Goal: Information Seeking & Learning: Learn about a topic

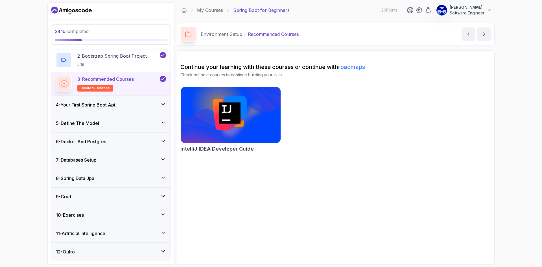
click at [108, 103] on h3 "4 - Your First Spring Boot Api" at bounding box center [85, 104] width 59 height 7
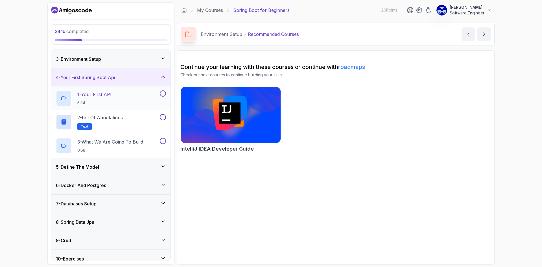
scroll to position [37, 0]
click at [99, 168] on h3 "5 - Define The Model" at bounding box center [77, 166] width 43 height 7
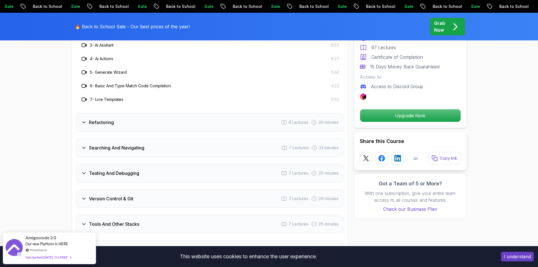
scroll to position [1045, 0]
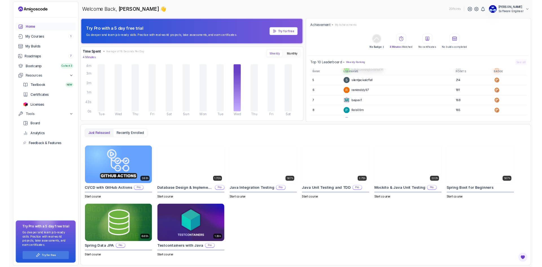
scroll to position [56, 0]
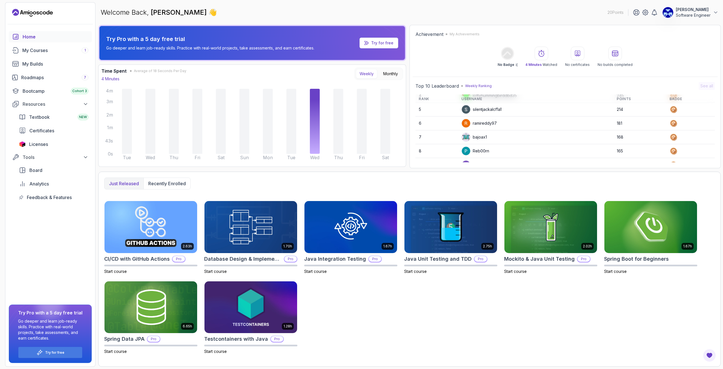
click at [178, 41] on p "Try Pro with a 5 day free trial" at bounding box center [210, 39] width 208 height 8
click at [542, 247] on img at bounding box center [650, 226] width 97 height 55
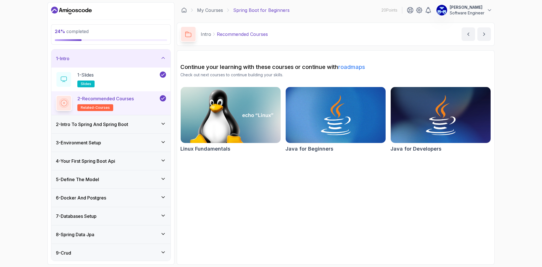
click at [112, 121] on h3 "2 - Intro To Spring And Spring Boot" at bounding box center [92, 124] width 72 height 7
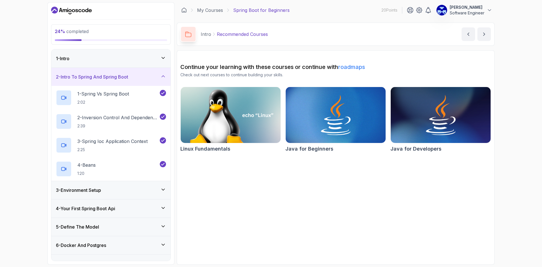
click at [121, 192] on div "3 - Environment Setup" at bounding box center [111, 190] width 110 height 7
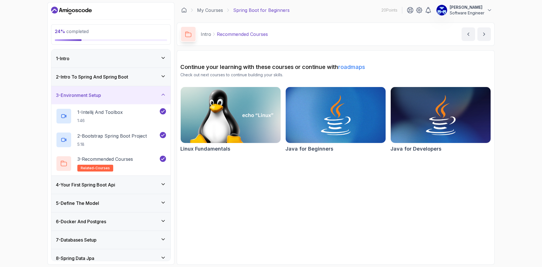
click at [134, 182] on div "4 - Your First Spring Boot Api" at bounding box center [111, 184] width 110 height 7
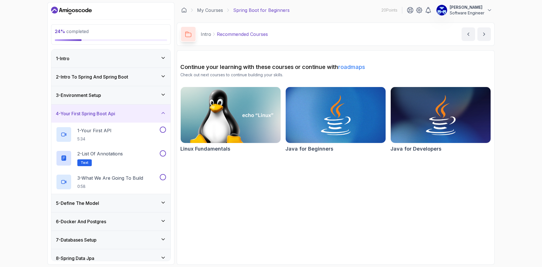
click at [123, 94] on div "3 - Environment Setup" at bounding box center [111, 95] width 110 height 7
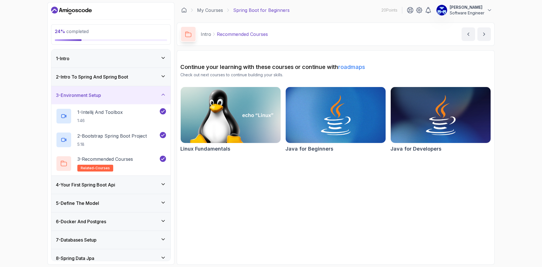
click at [127, 96] on div "3 - Environment Setup" at bounding box center [111, 95] width 110 height 7
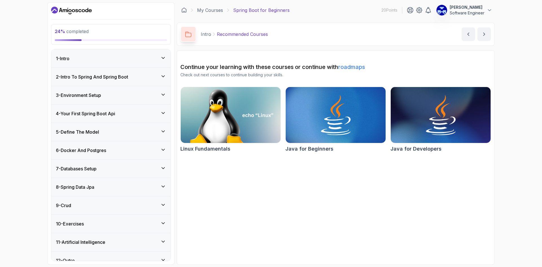
click at [127, 129] on div "5 - Define The Model" at bounding box center [111, 132] width 110 height 7
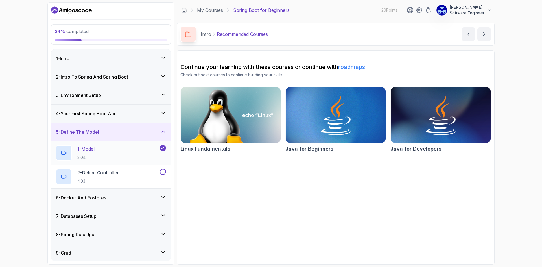
click at [112, 151] on div "1 - Model 3:04" at bounding box center [107, 153] width 103 height 16
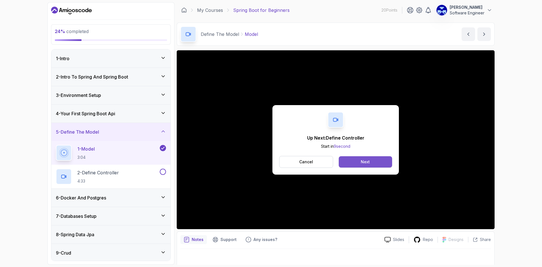
click at [373, 164] on button "Next" at bounding box center [365, 161] width 53 height 11
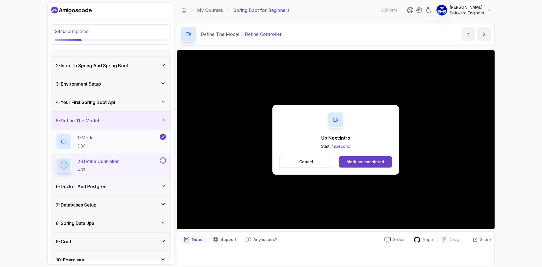
scroll to position [56, 0]
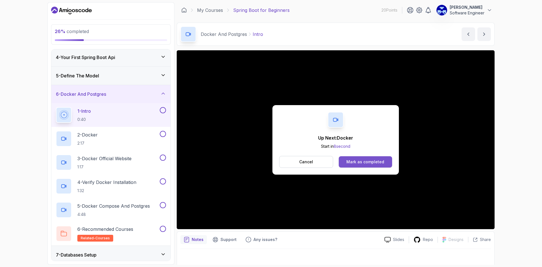
click at [367, 165] on button "Mark as completed" at bounding box center [365, 161] width 53 height 11
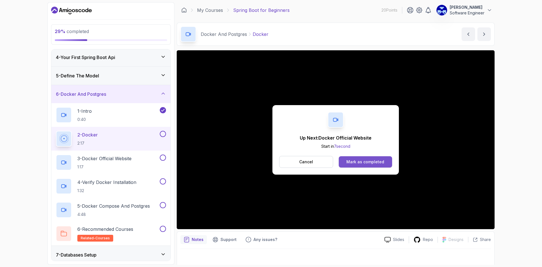
click at [364, 160] on div "Mark as completed" at bounding box center [366, 162] width 38 height 6
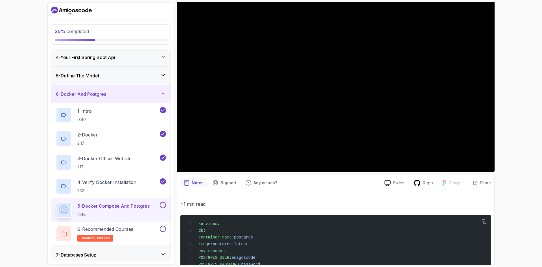
scroll to position [44, 0]
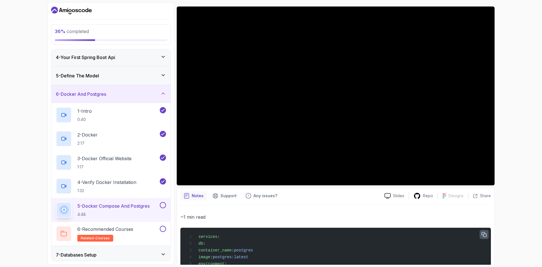
click at [484, 234] on icon "button" at bounding box center [484, 234] width 5 height 5
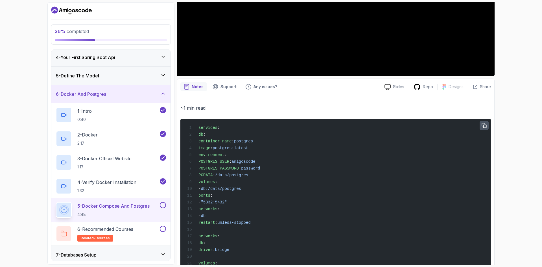
scroll to position [185, 0]
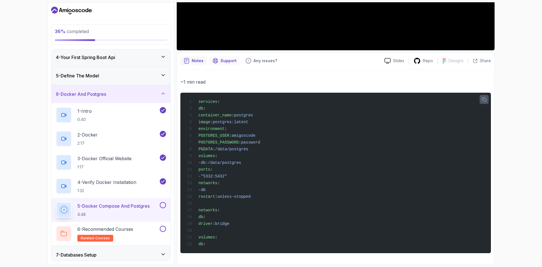
click at [221, 56] on div "Support" at bounding box center [224, 60] width 31 height 9
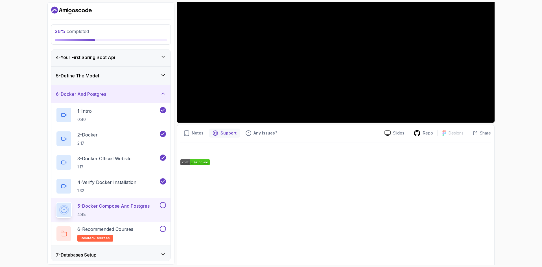
scroll to position [112, 0]
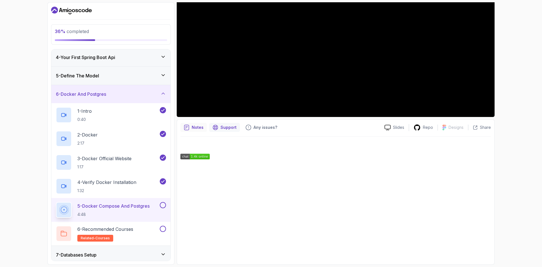
click at [194, 127] on p "Notes" at bounding box center [198, 128] width 12 height 6
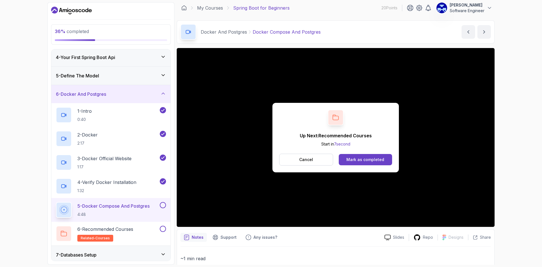
scroll to position [0, 0]
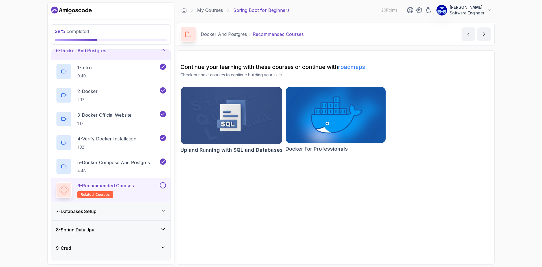
scroll to position [113, 0]
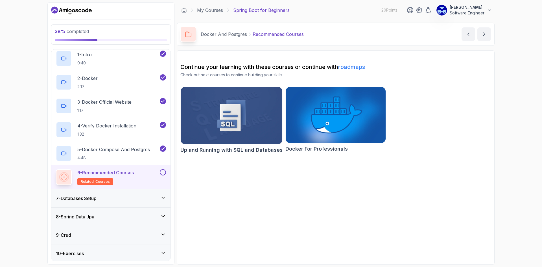
click at [162, 173] on button at bounding box center [163, 172] width 6 height 6
click at [140, 199] on div "7 - Databases Setup" at bounding box center [111, 198] width 110 height 7
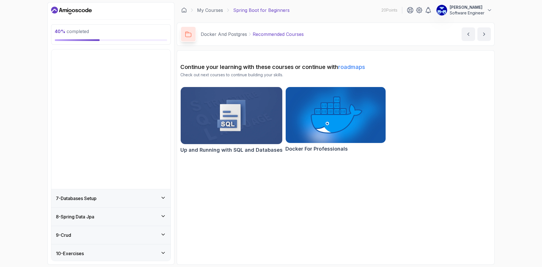
scroll to position [9, 0]
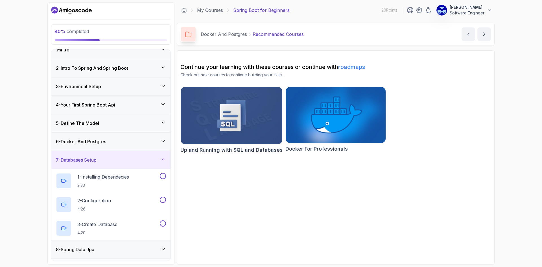
click at [131, 142] on div "6 - Docker And Postgres" at bounding box center [111, 141] width 110 height 7
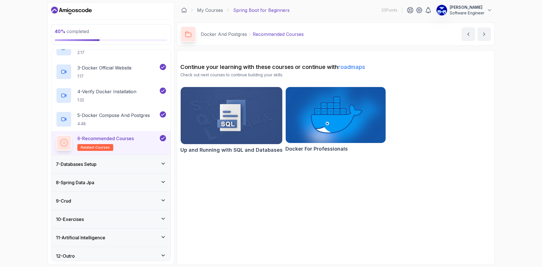
scroll to position [150, 0]
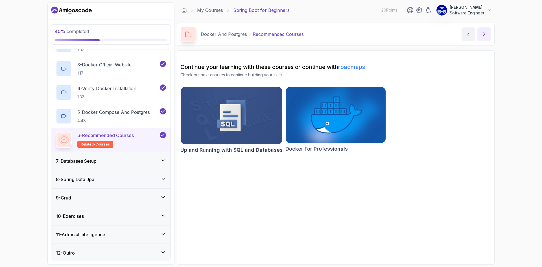
click at [486, 35] on icon "next content" at bounding box center [485, 34] width 6 height 6
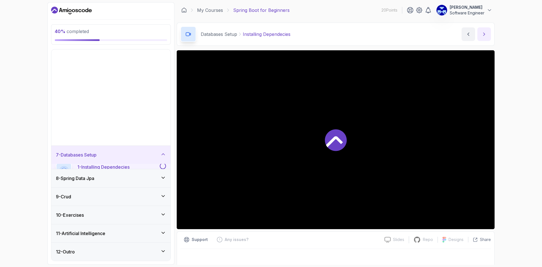
scroll to position [9, 0]
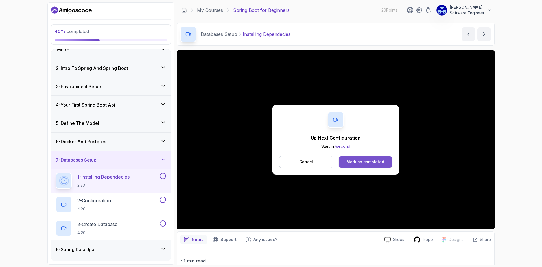
click at [367, 161] on div "Mark as completed" at bounding box center [366, 162] width 38 height 6
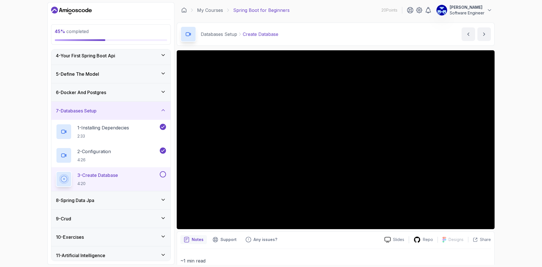
scroll to position [80, 0]
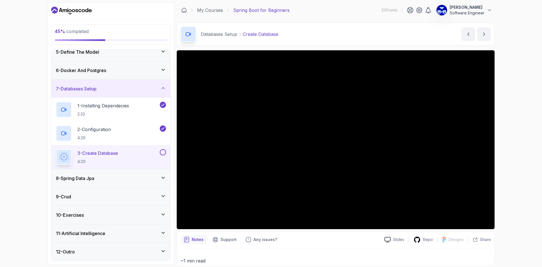
click at [126, 176] on div "8 - Spring Data Jpa" at bounding box center [111, 178] width 110 height 7
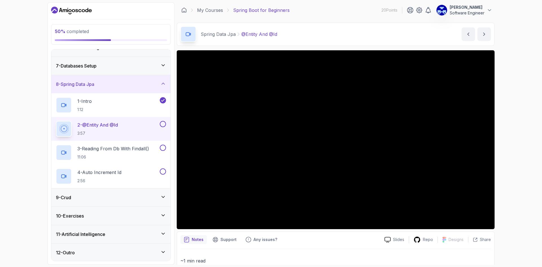
scroll to position [104, 0]
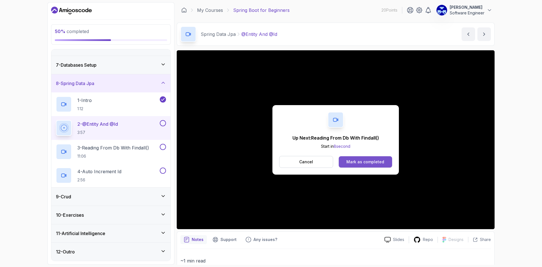
click at [364, 161] on div "Mark as completed" at bounding box center [366, 162] width 38 height 6
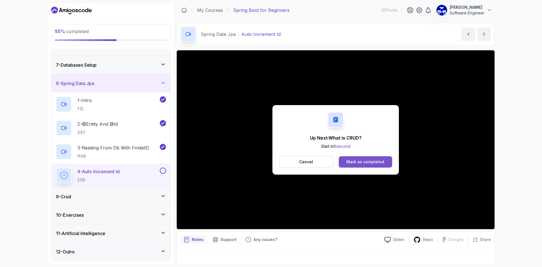
click at [368, 161] on div "Mark as completed" at bounding box center [366, 162] width 38 height 6
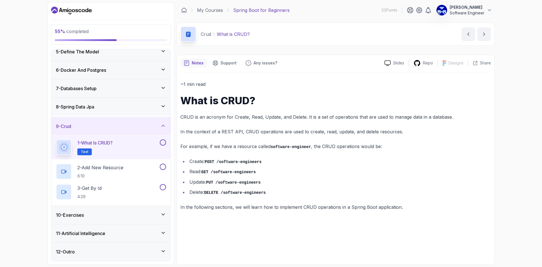
scroll to position [80, 0]
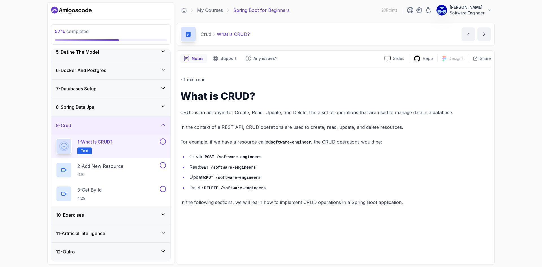
click at [164, 141] on button at bounding box center [163, 141] width 6 height 6
click at [486, 37] on button "next content" at bounding box center [485, 34] width 14 height 14
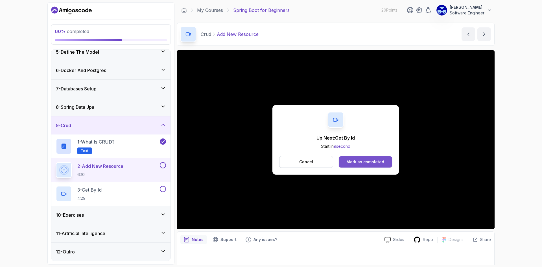
click at [365, 161] on div "Mark as completed" at bounding box center [366, 162] width 38 height 6
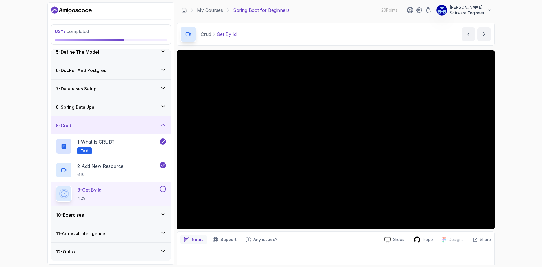
click at [164, 214] on icon at bounding box center [163, 214] width 3 height 1
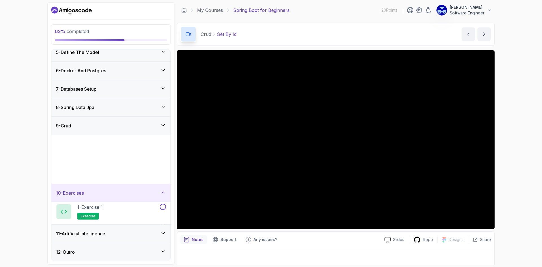
scroll to position [80, 0]
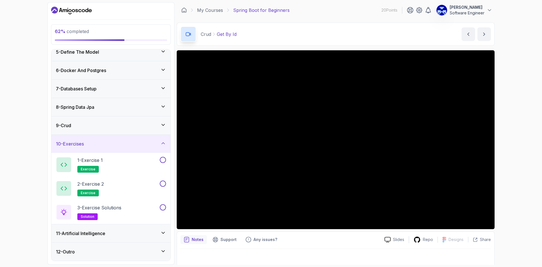
click at [129, 145] on div "10 - Exercises" at bounding box center [111, 143] width 110 height 7
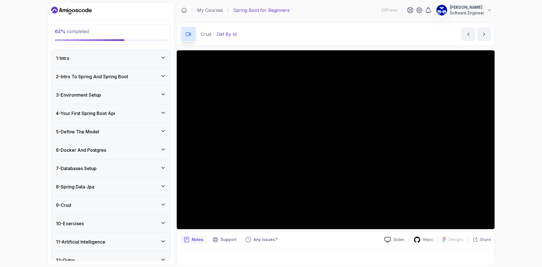
scroll to position [0, 0]
click at [134, 74] on div "2 - Intro To Spring And Spring Boot" at bounding box center [111, 76] width 110 height 7
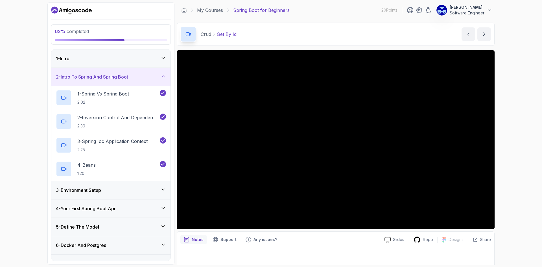
click at [128, 72] on div "2 - Intro To Spring And Spring Boot" at bounding box center [110, 77] width 119 height 18
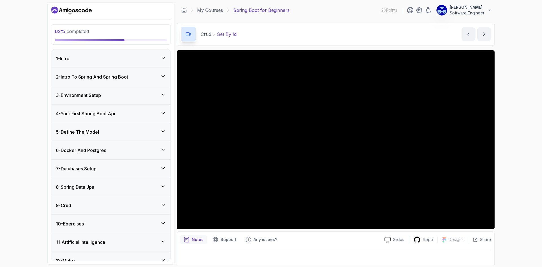
click at [131, 99] on div "3 - Environment Setup" at bounding box center [110, 95] width 119 height 18
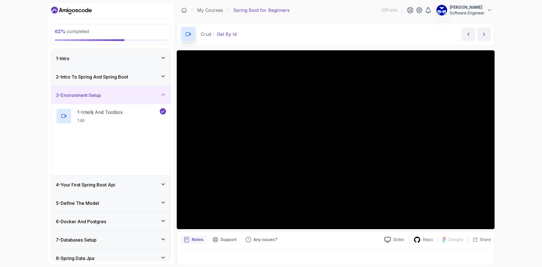
click at [131, 99] on div "3 - Environment Setup" at bounding box center [110, 95] width 119 height 18
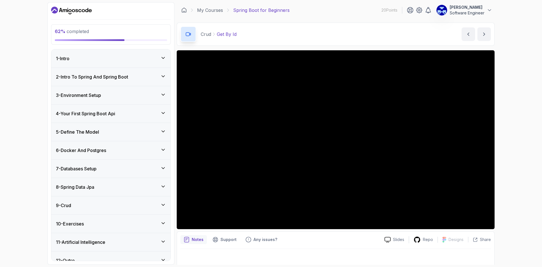
click at [132, 118] on div "4 - Your First Spring Boot Api" at bounding box center [110, 114] width 119 height 18
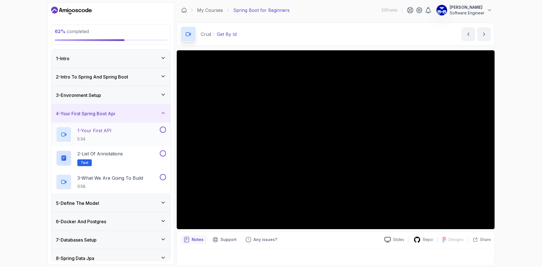
click at [163, 131] on button at bounding box center [163, 130] width 6 height 6
click at [163, 154] on button at bounding box center [163, 153] width 6 height 6
click at [163, 178] on button at bounding box center [163, 177] width 6 height 6
click at [128, 201] on div "5 - Define The Model" at bounding box center [111, 203] width 110 height 7
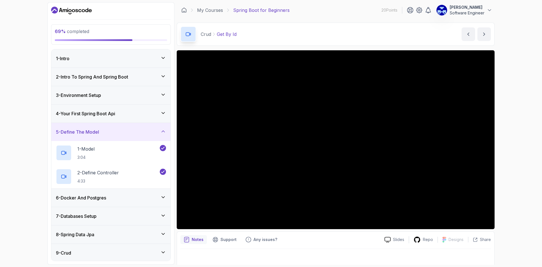
click at [120, 202] on div "6 - Docker And Postgres" at bounding box center [110, 198] width 119 height 18
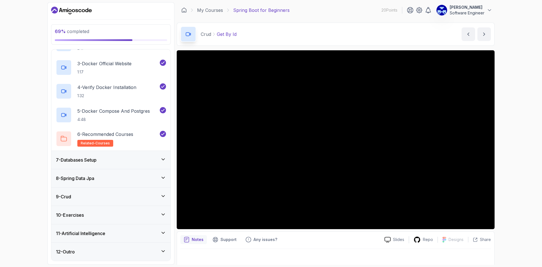
click at [123, 154] on div "7 - Databases Setup" at bounding box center [110, 160] width 119 height 18
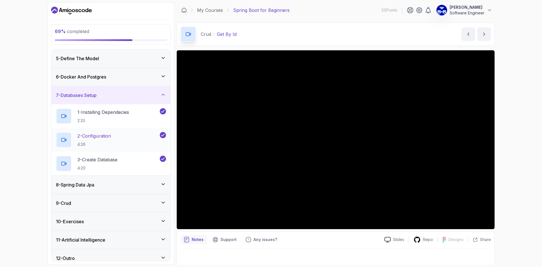
scroll to position [80, 0]
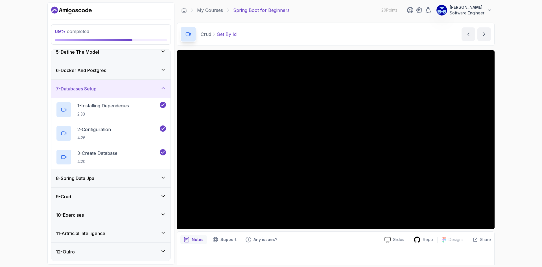
click at [111, 220] on div "10 - Exercises" at bounding box center [110, 215] width 119 height 18
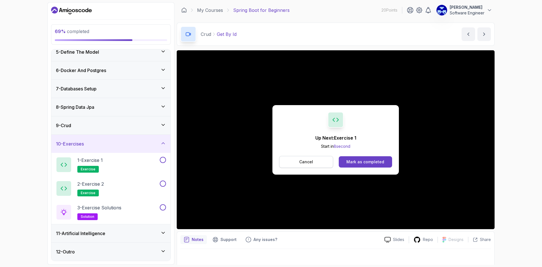
click at [309, 164] on p "Cancel" at bounding box center [306, 162] width 14 height 6
click at [367, 161] on div "Mark as completed" at bounding box center [366, 162] width 38 height 6
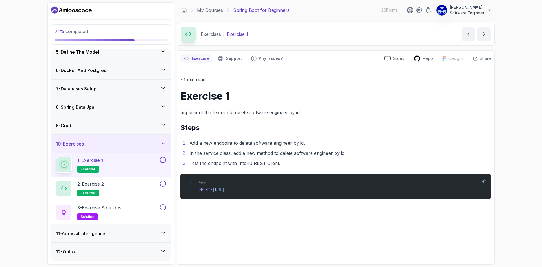
click at [162, 160] on button at bounding box center [163, 160] width 6 height 6
click at [130, 183] on div "2 - Exercise 2 exercise" at bounding box center [107, 189] width 103 height 16
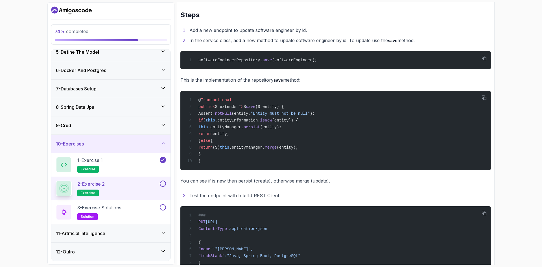
scroll to position [137, 0]
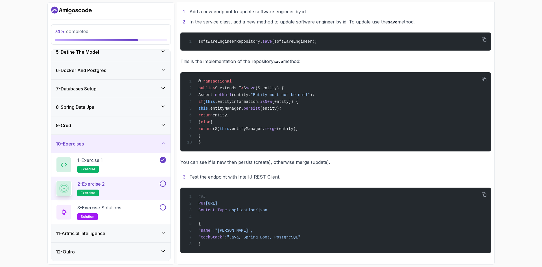
click at [164, 184] on button at bounding box center [163, 184] width 6 height 6
click at [137, 216] on div "3 - Exercise Solutions solution" at bounding box center [107, 212] width 103 height 16
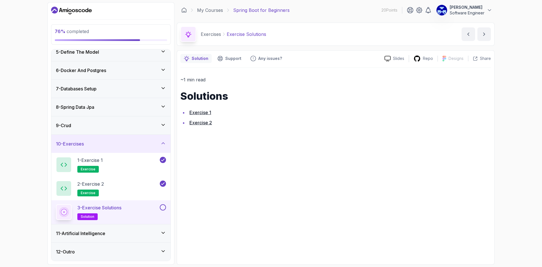
click at [164, 208] on button at bounding box center [163, 207] width 6 height 6
click at [137, 234] on div "11 - Artificial Intelligence" at bounding box center [111, 233] width 110 height 7
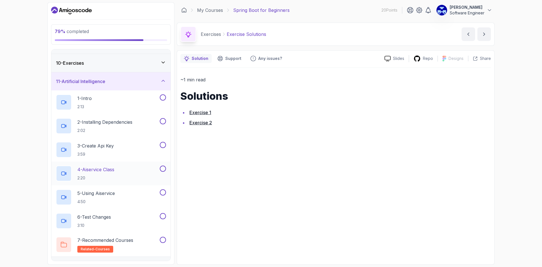
scroll to position [165, 0]
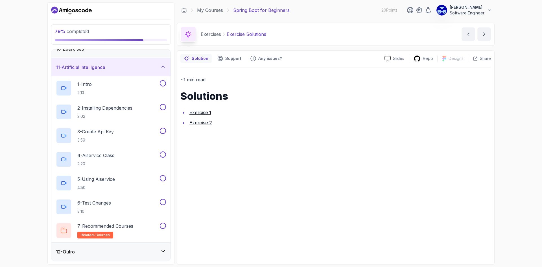
click at [131, 253] on div "12 - Outro" at bounding box center [111, 251] width 110 height 7
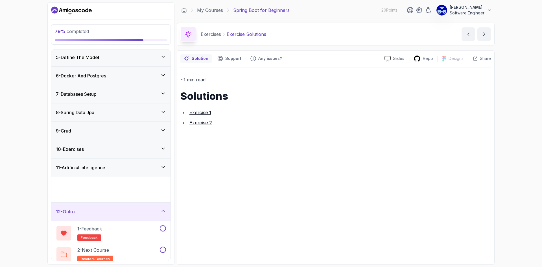
scroll to position [56, 0]
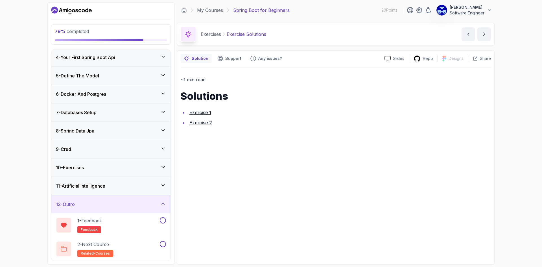
click at [116, 186] on div "11 - Artificial Intelligence" at bounding box center [111, 185] width 110 height 7
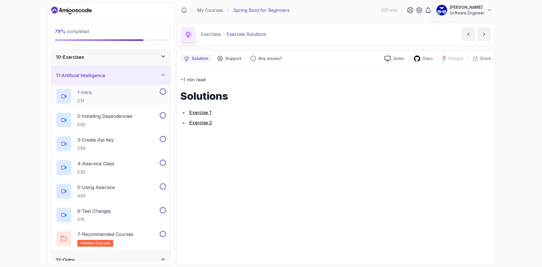
scroll to position [175, 0]
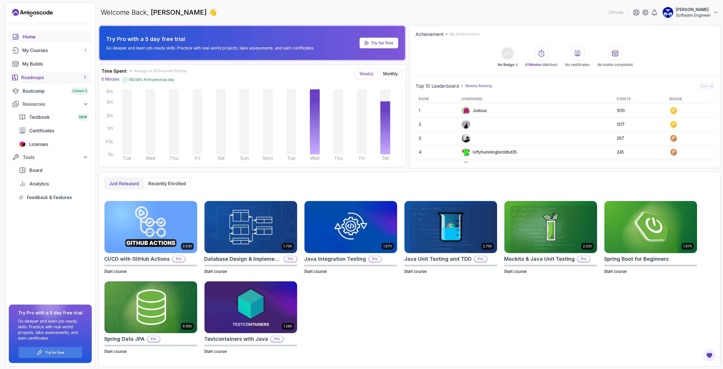
click at [41, 77] on div "Roadmaps 7" at bounding box center [54, 77] width 67 height 7
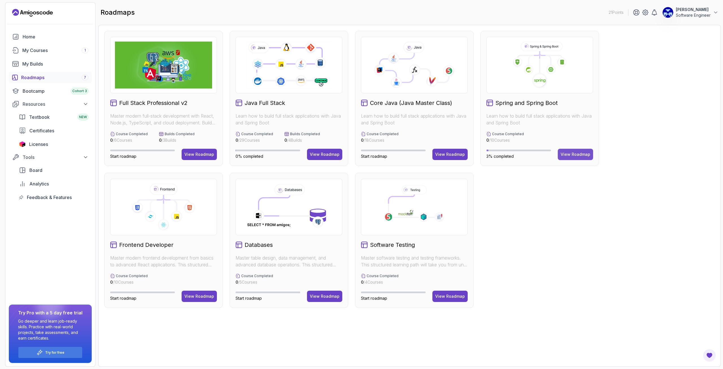
click at [542, 155] on div "View Roadmap" at bounding box center [576, 154] width 30 height 6
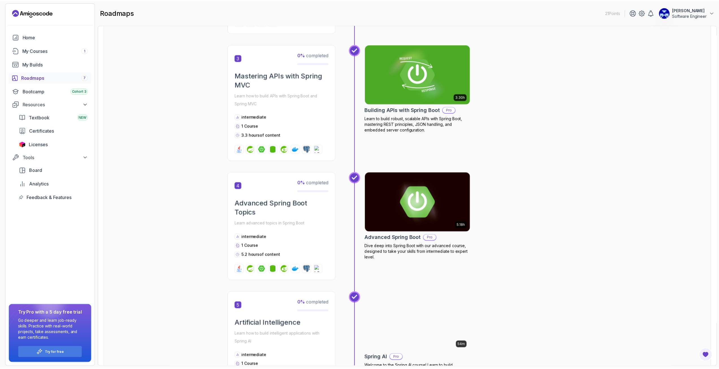
scroll to position [367, 0]
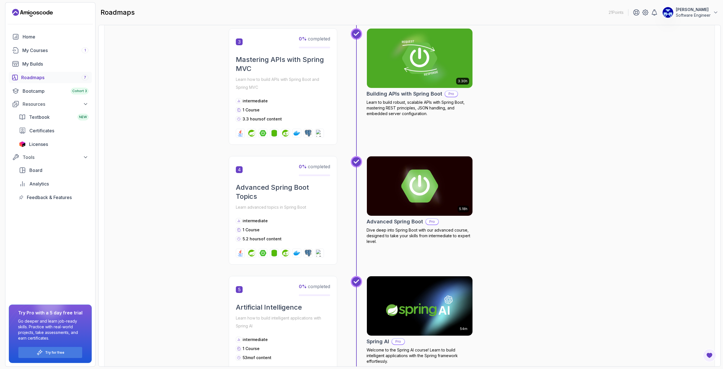
click at [395, 223] on h2 "Advanced Spring Boot" at bounding box center [395, 222] width 56 height 8
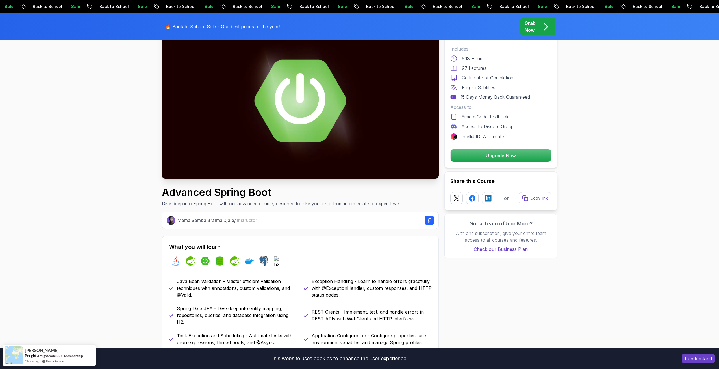
scroll to position [56, 0]
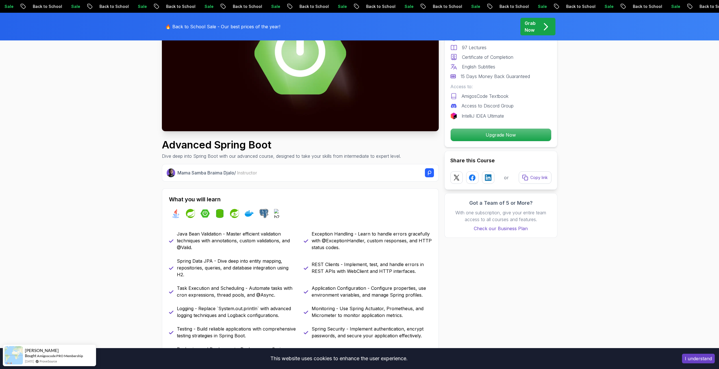
scroll to position [0, 0]
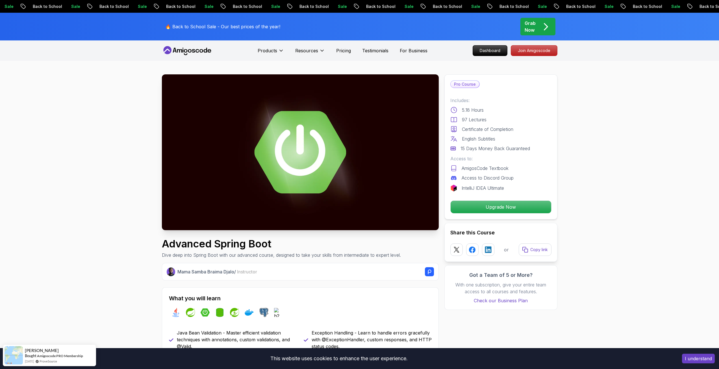
drag, startPoint x: 636, startPoint y: 277, endPoint x: 628, endPoint y: 123, distance: 154.4
click at [536, 51] on p "Join Amigoscode" at bounding box center [534, 51] width 44 height 10
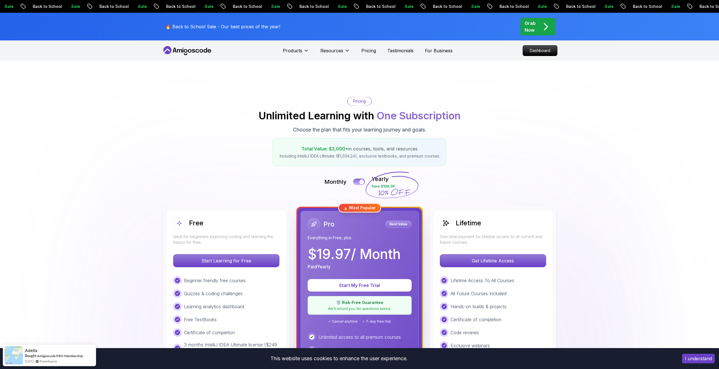
click at [359, 182] on button at bounding box center [359, 181] width 12 height 6
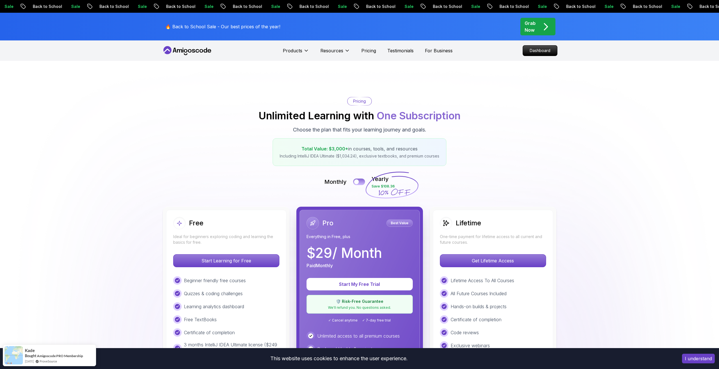
click at [360, 184] on button at bounding box center [359, 181] width 12 height 6
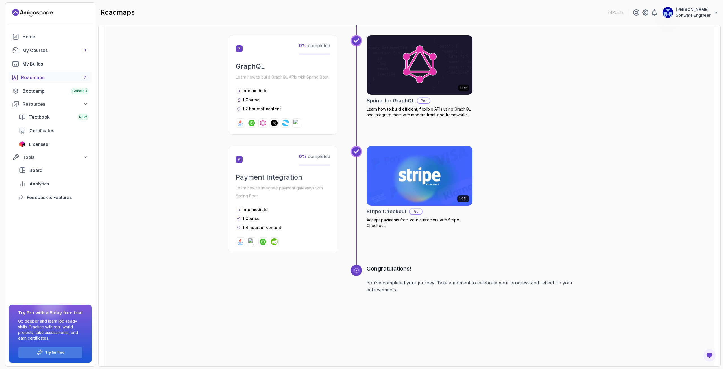
scroll to position [852, 0]
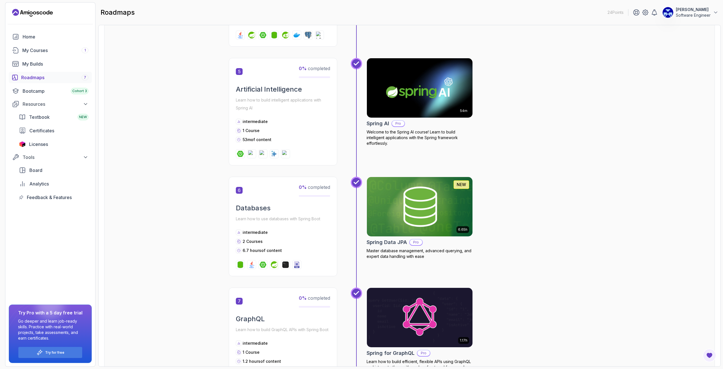
drag, startPoint x: 200, startPoint y: 241, endPoint x: 195, endPoint y: 208, distance: 33.4
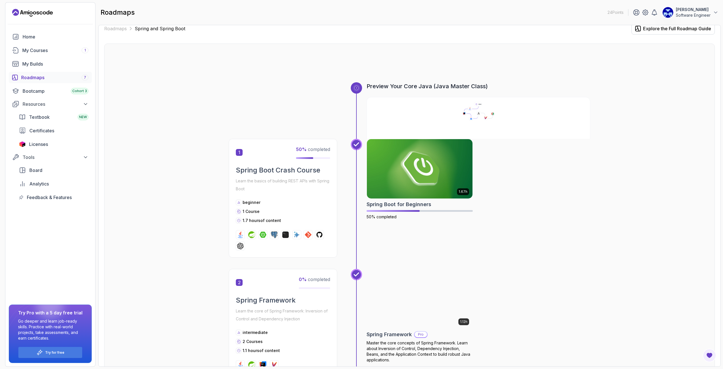
scroll to position [0, 0]
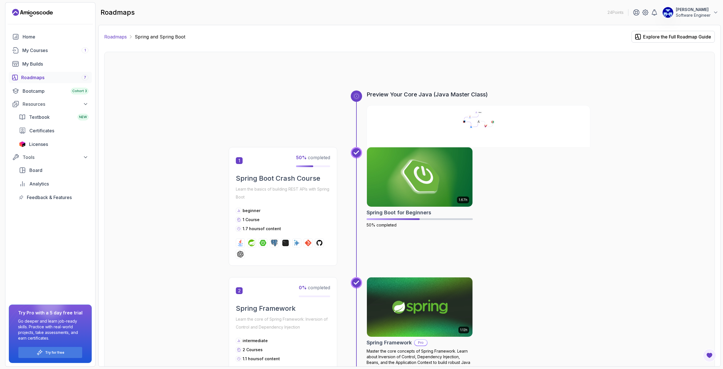
click at [122, 38] on link "Roadmaps" at bounding box center [115, 36] width 23 height 7
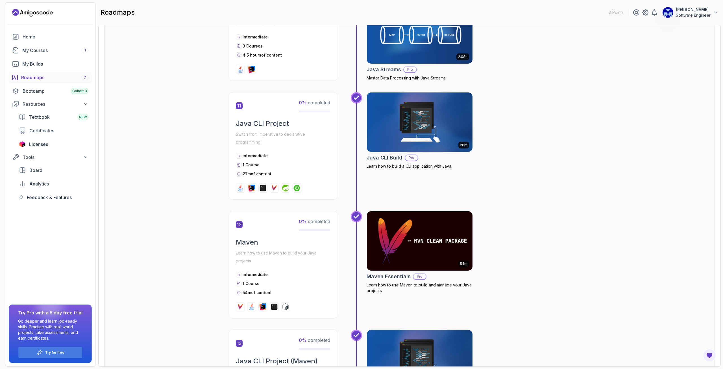
scroll to position [1356, 0]
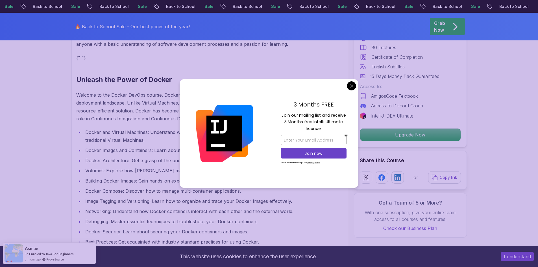
scroll to position [706, 0]
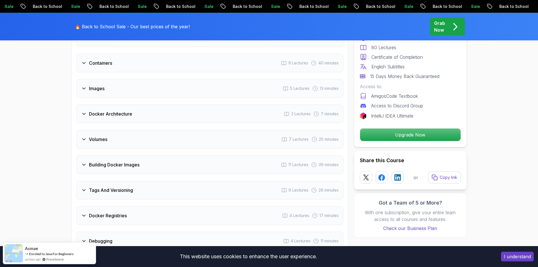
scroll to position [1045, 0]
click at [184, 115] on div "Docker Architecture 3 Lectures 7 minutes" at bounding box center [209, 113] width 267 height 19
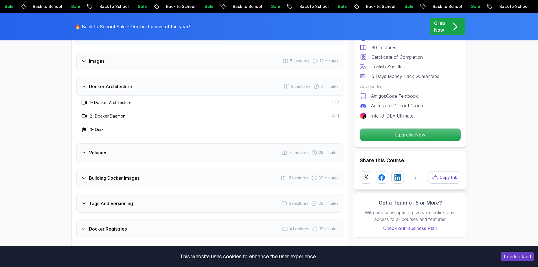
click at [212, 84] on div "Docker Architecture 3 Lectures 7 minutes" at bounding box center [209, 86] width 267 height 19
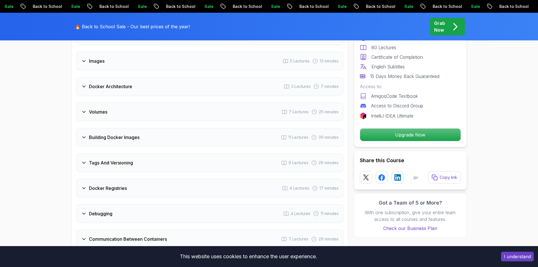
click at [188, 58] on div "Images 5 Lectures 13 minutes" at bounding box center [209, 61] width 267 height 19
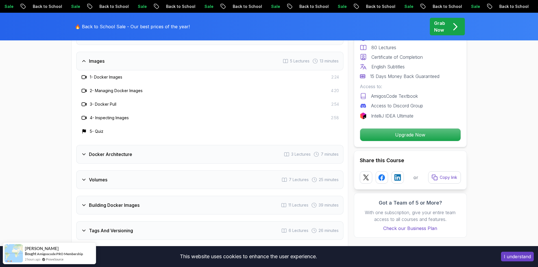
click at [187, 60] on div "Images 5 Lectures 13 minutes" at bounding box center [209, 61] width 267 height 19
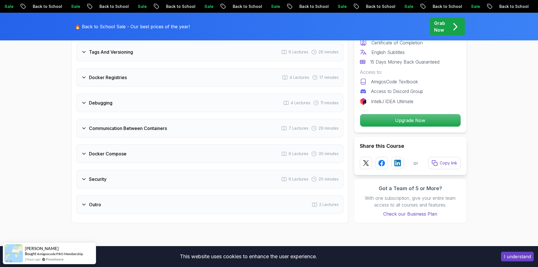
scroll to position [1158, 0]
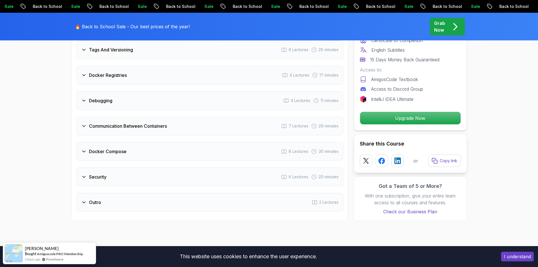
click at [186, 147] on div "Docker Compose 8 Lectures 30 minutes" at bounding box center [209, 151] width 267 height 19
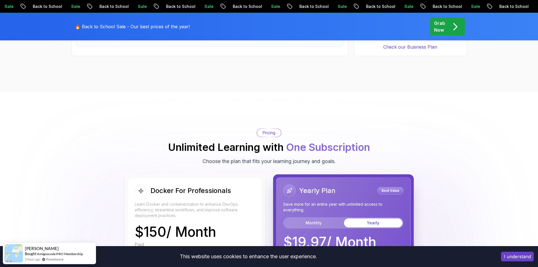
scroll to position [1441, 0]
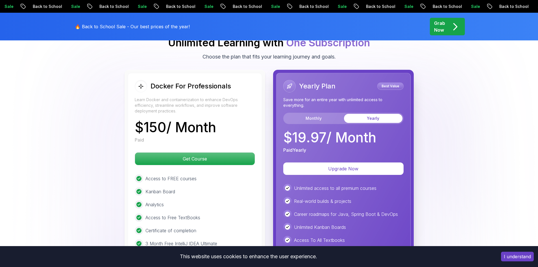
drag, startPoint x: 493, startPoint y: 156, endPoint x: 486, endPoint y: 183, distance: 28.2
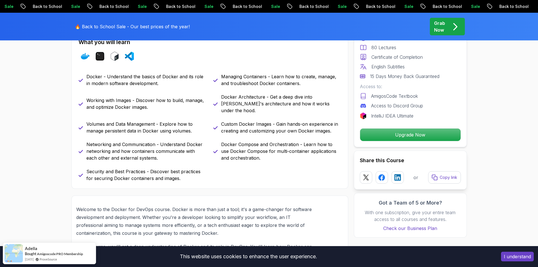
scroll to position [0, 0]
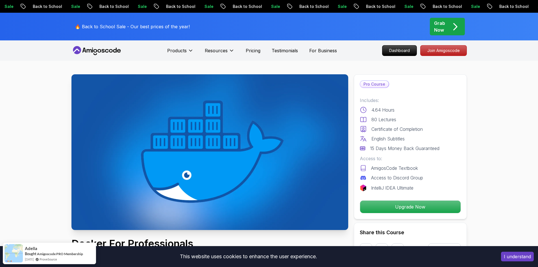
drag, startPoint x: 448, startPoint y: 156, endPoint x: 451, endPoint y: 70, distance: 85.6
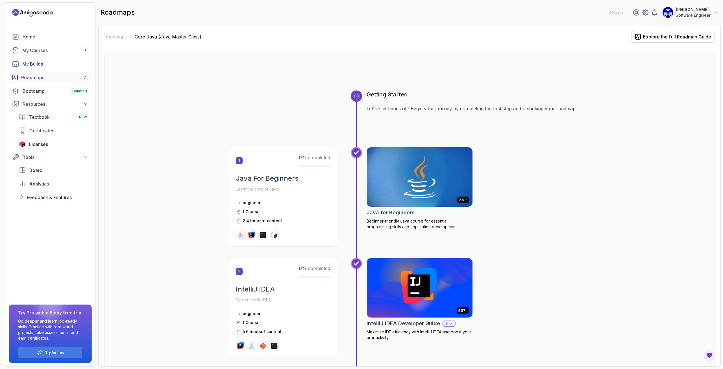
scroll to position [1356, 0]
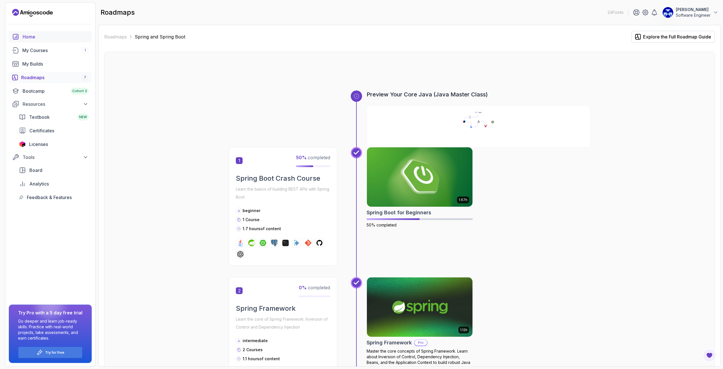
click at [51, 37] on div "Home" at bounding box center [56, 36] width 66 height 7
